Goal: Transaction & Acquisition: Obtain resource

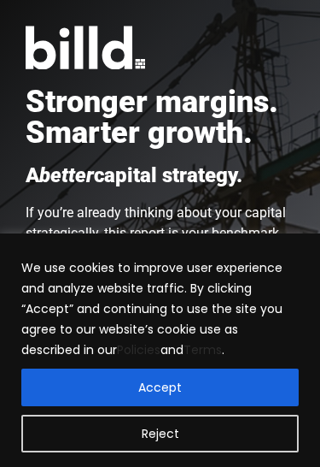
click at [233, 390] on button "Accept" at bounding box center [160, 387] width 278 height 38
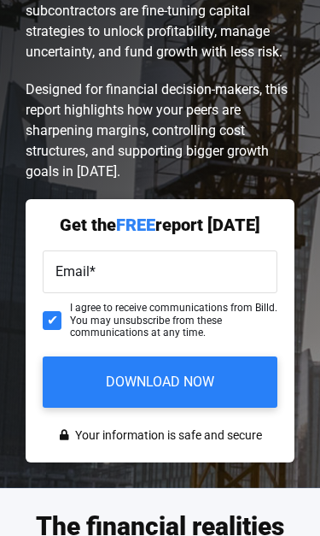
scroll to position [302, 0]
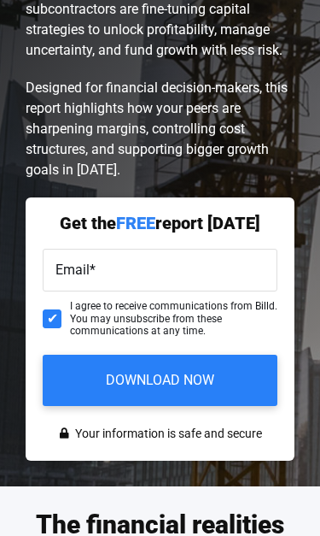
click at [140, 276] on label "Email *" at bounding box center [160, 271] width 209 height 21
click at [140, 276] on input "Email *" at bounding box center [160, 270] width 235 height 43
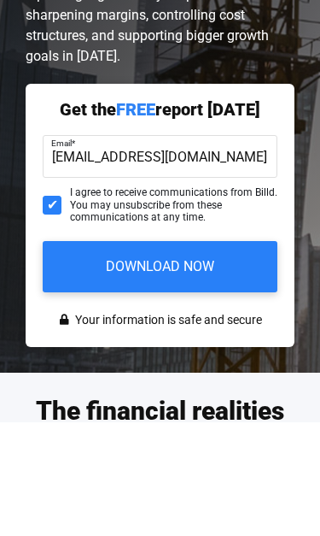
type input "[EMAIL_ADDRESS][DOMAIN_NAME]"
click at [197, 355] on input "Download Now" at bounding box center [160, 380] width 235 height 51
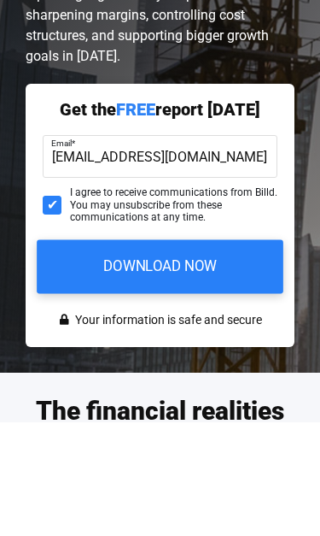
scroll to position [416, 0]
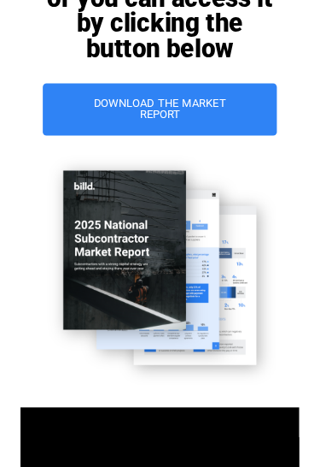
scroll to position [176, 0]
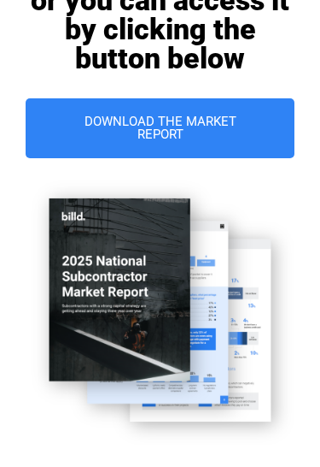
click at [216, 132] on span "Download The Market Report" at bounding box center [160, 128] width 201 height 26
